Goal: Check status: Check status

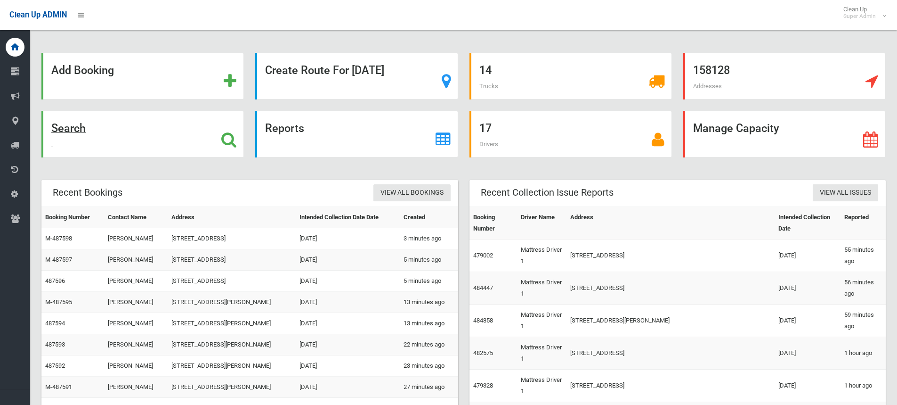
click at [223, 134] on icon at bounding box center [228, 139] width 15 height 16
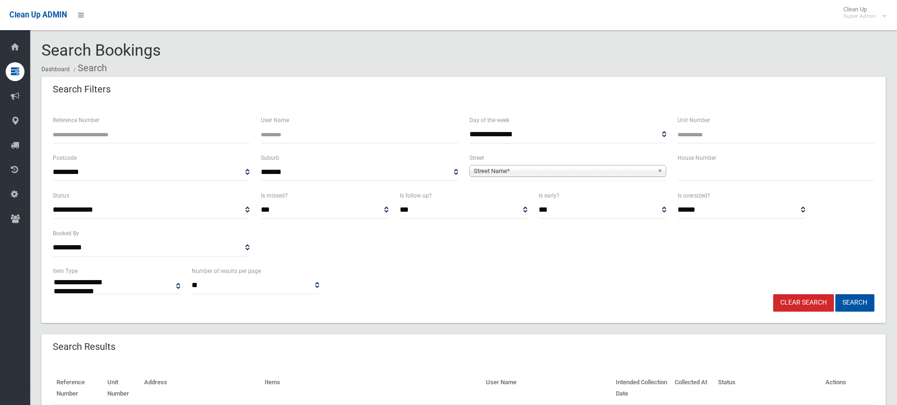
select select
click at [119, 129] on input "Reference Number" at bounding box center [151, 134] width 197 height 17
type input "******"
click at [836, 294] on button "Search" at bounding box center [855, 302] width 39 height 17
select select
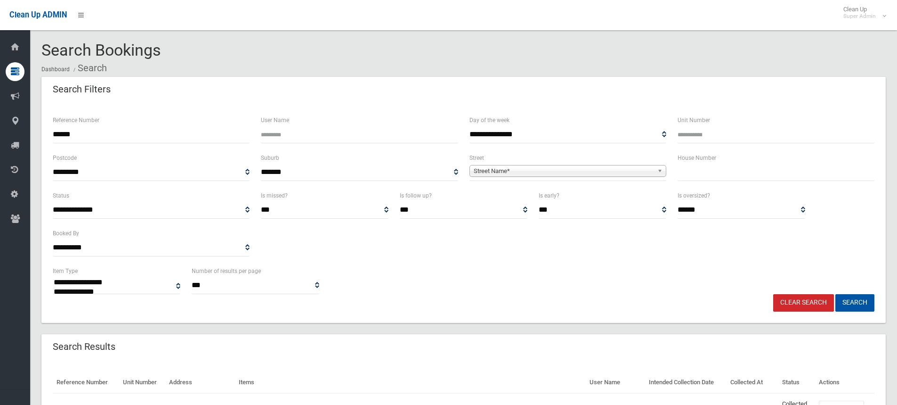
scroll to position [77, 0]
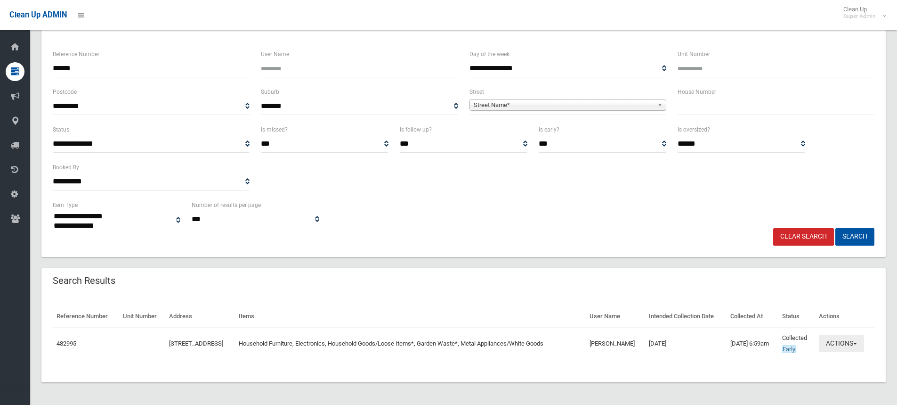
click at [835, 344] on button "Actions" at bounding box center [841, 342] width 45 height 17
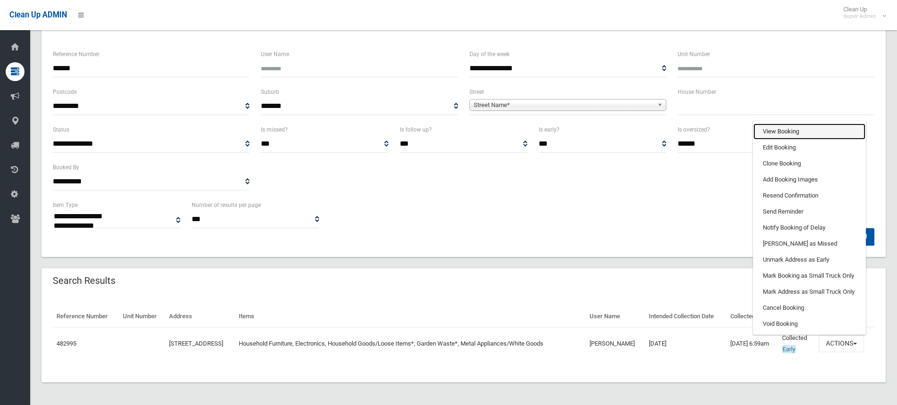
click at [798, 134] on link "View Booking" at bounding box center [810, 131] width 112 height 16
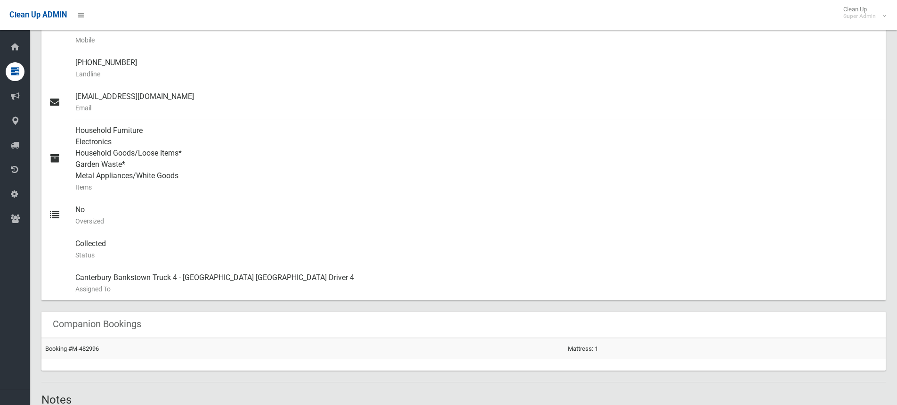
scroll to position [659, 0]
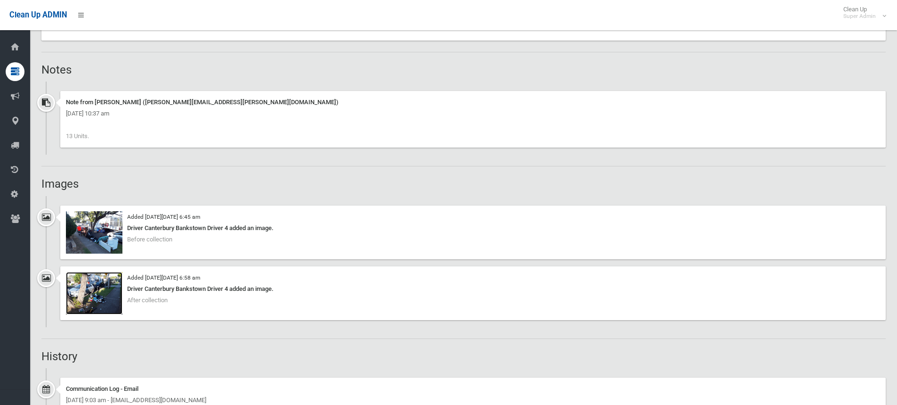
click at [108, 294] on img at bounding box center [94, 293] width 57 height 42
click at [105, 230] on img at bounding box center [94, 232] width 57 height 42
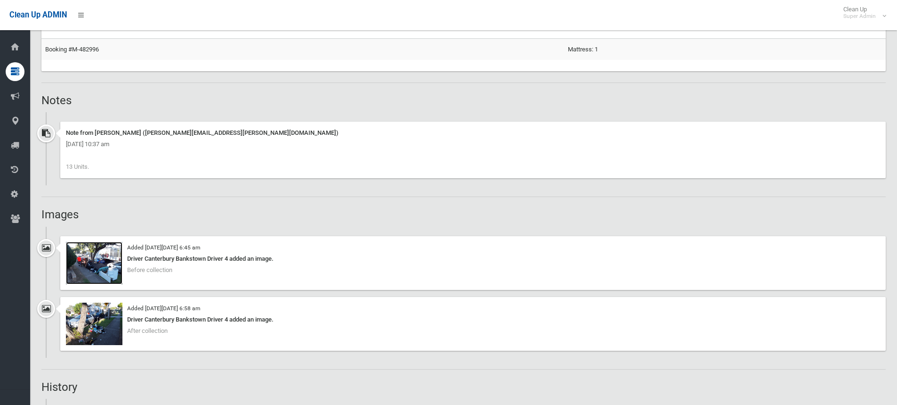
scroll to position [604, 0]
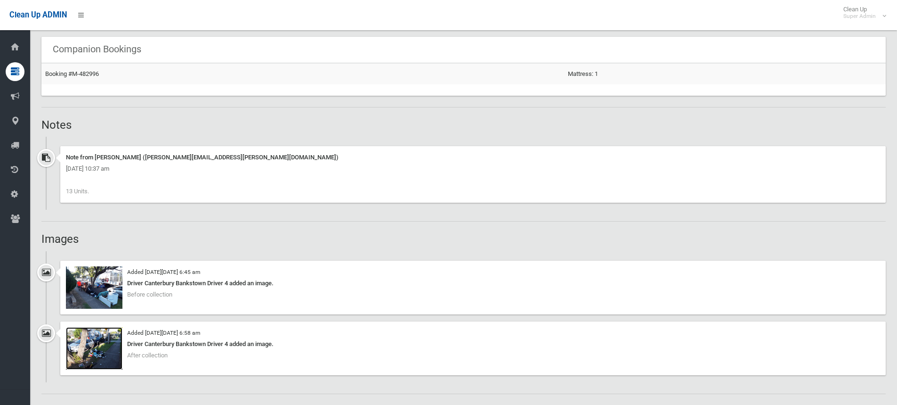
click at [92, 337] on img at bounding box center [94, 348] width 57 height 42
